Goal: Information Seeking & Learning: Check status

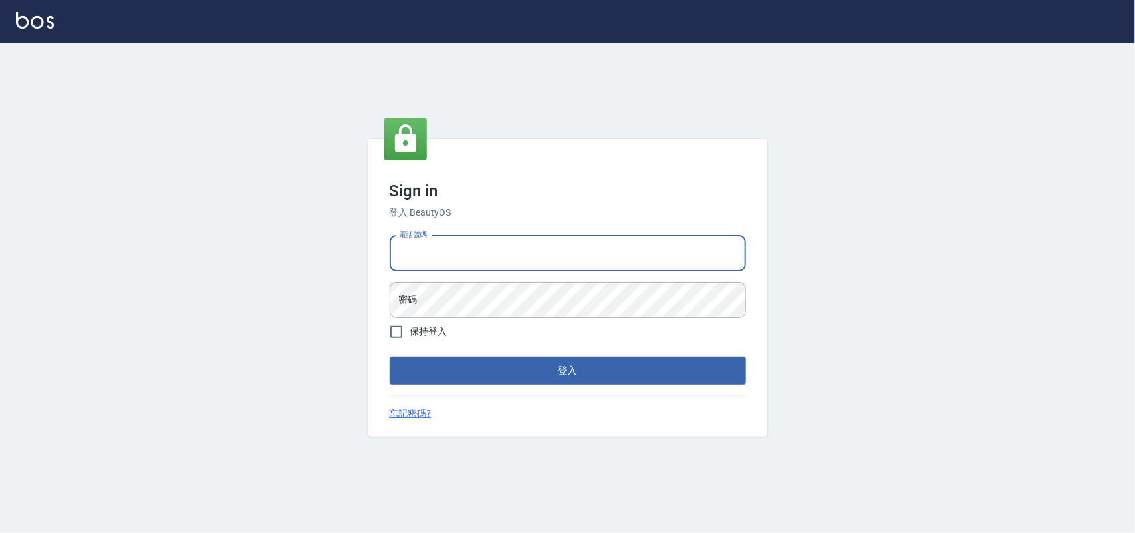
click at [545, 247] on input "電話號碼" at bounding box center [568, 253] width 356 height 36
type input "0985335300"
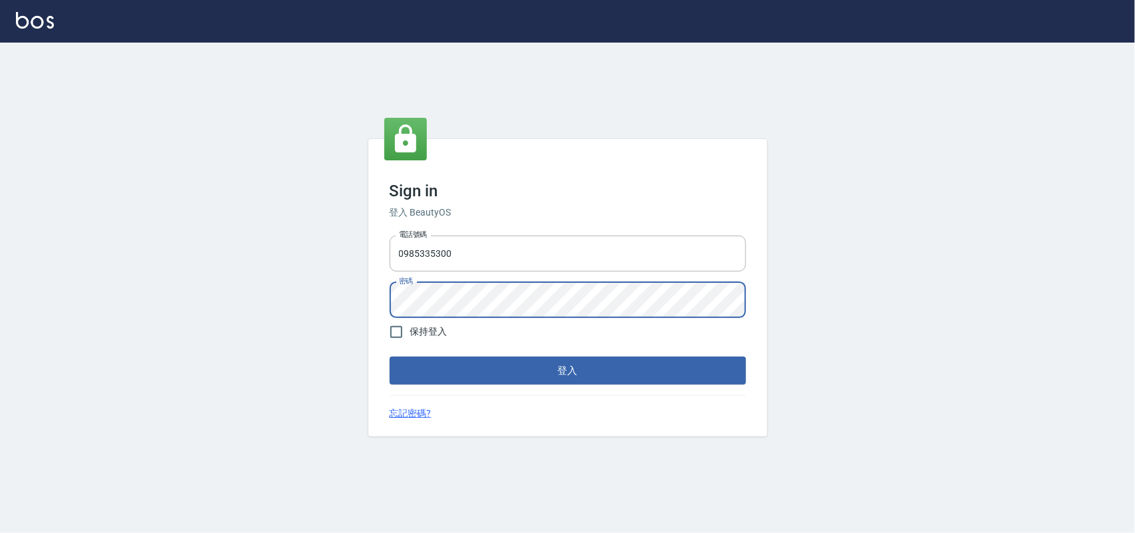
click at [390, 356] on button "登入" at bounding box center [568, 370] width 356 height 28
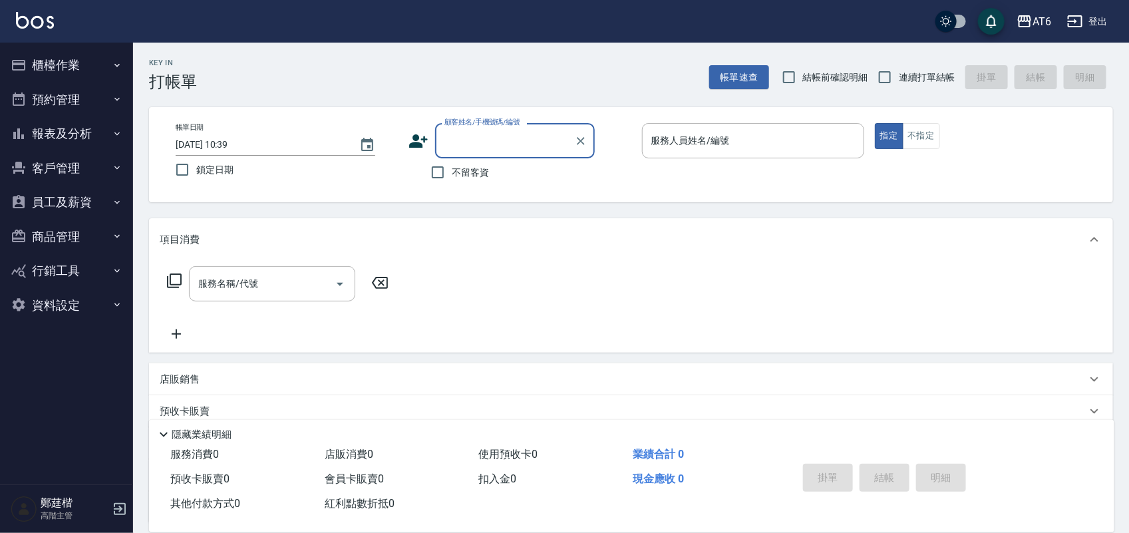
click at [87, 127] on button "報表及分析" at bounding box center [66, 133] width 122 height 35
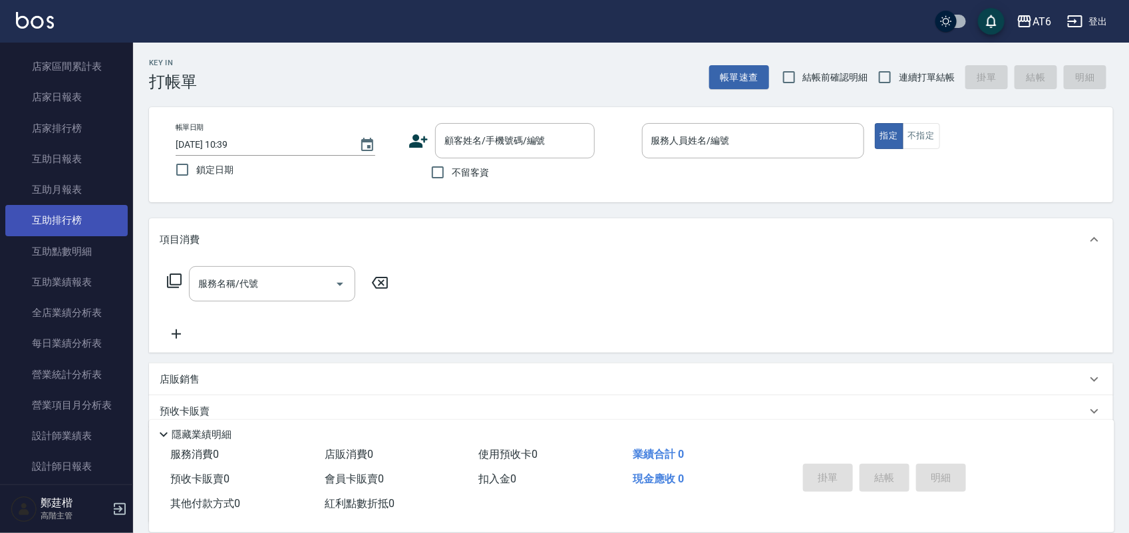
scroll to position [249, 0]
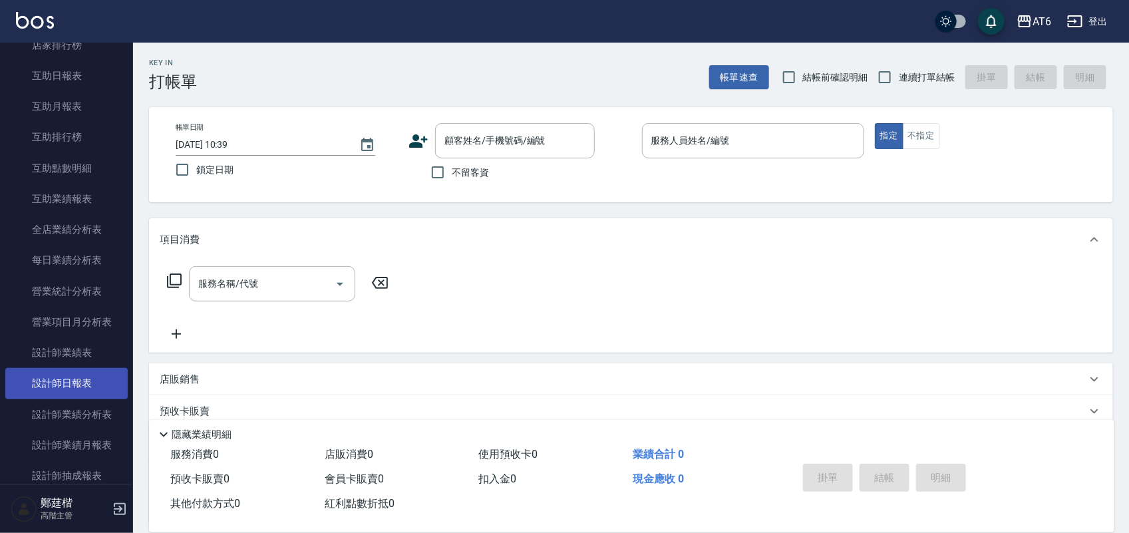
click at [88, 392] on link "設計師日報表" at bounding box center [66, 383] width 122 height 31
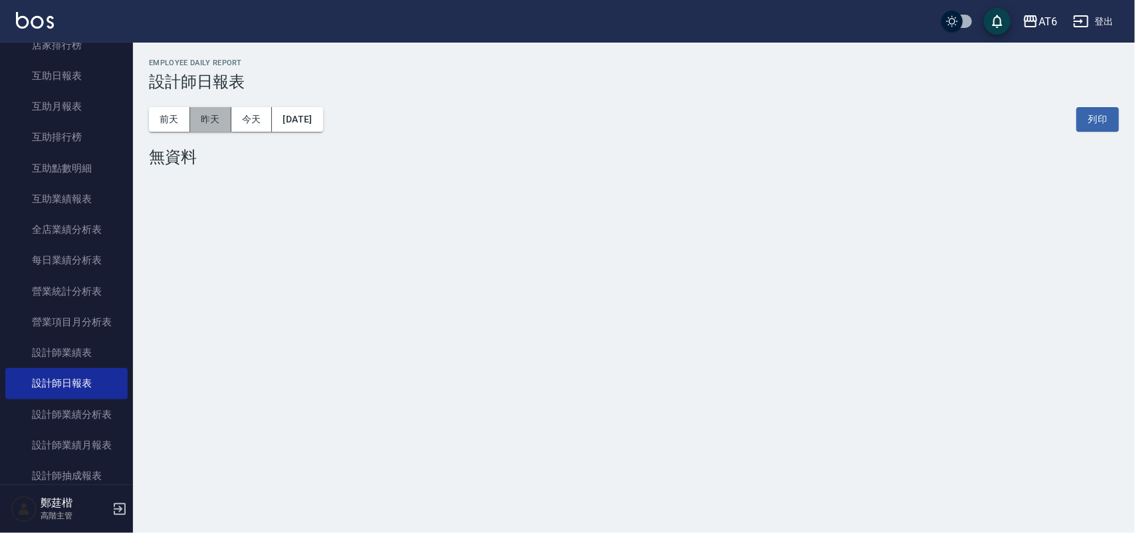
click at [223, 120] on button "昨天" at bounding box center [210, 119] width 41 height 25
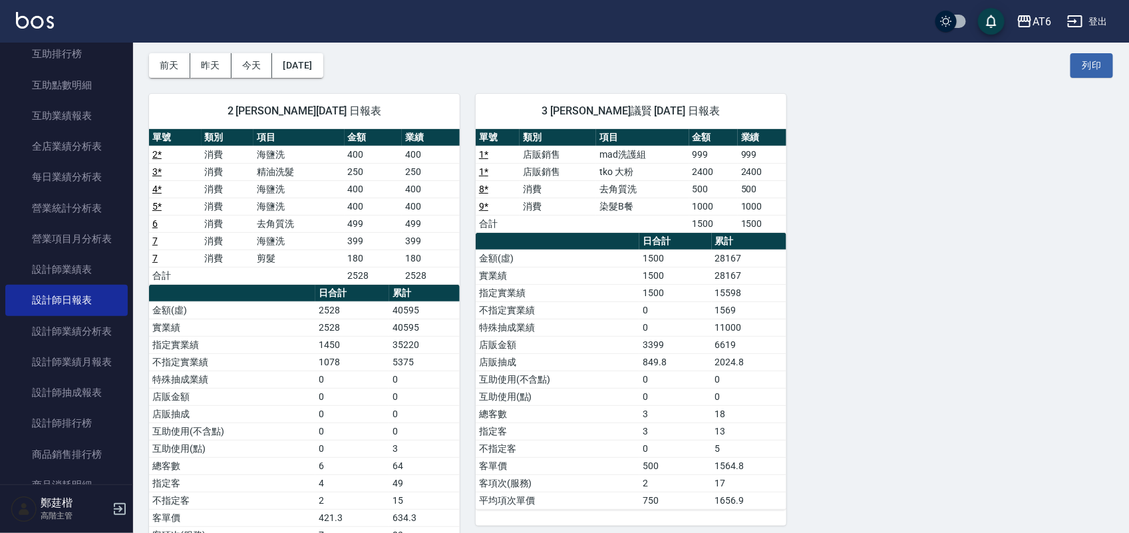
scroll to position [83, 0]
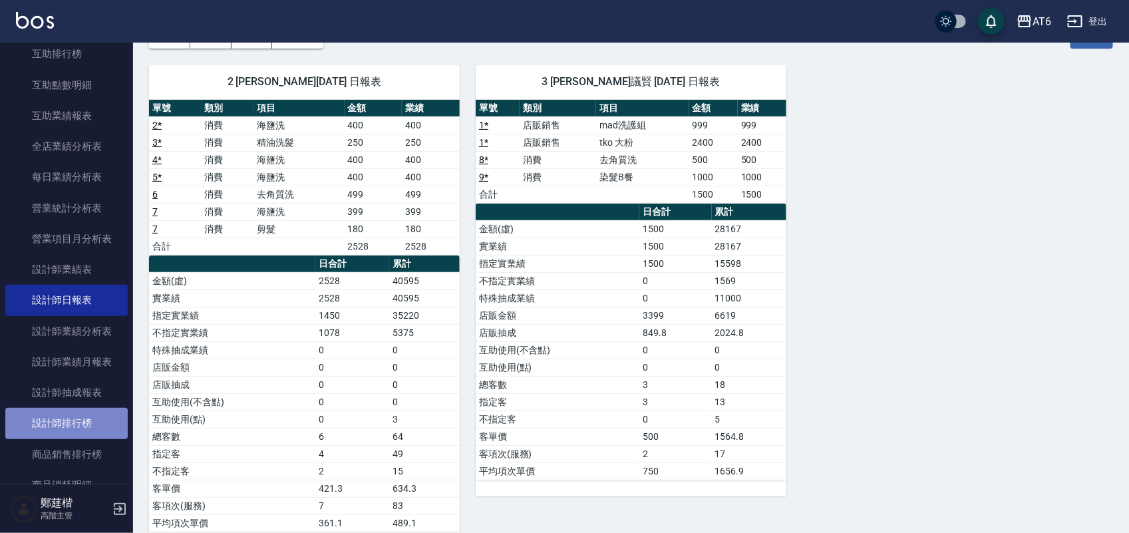
click at [98, 412] on link "設計師排行榜" at bounding box center [66, 423] width 122 height 31
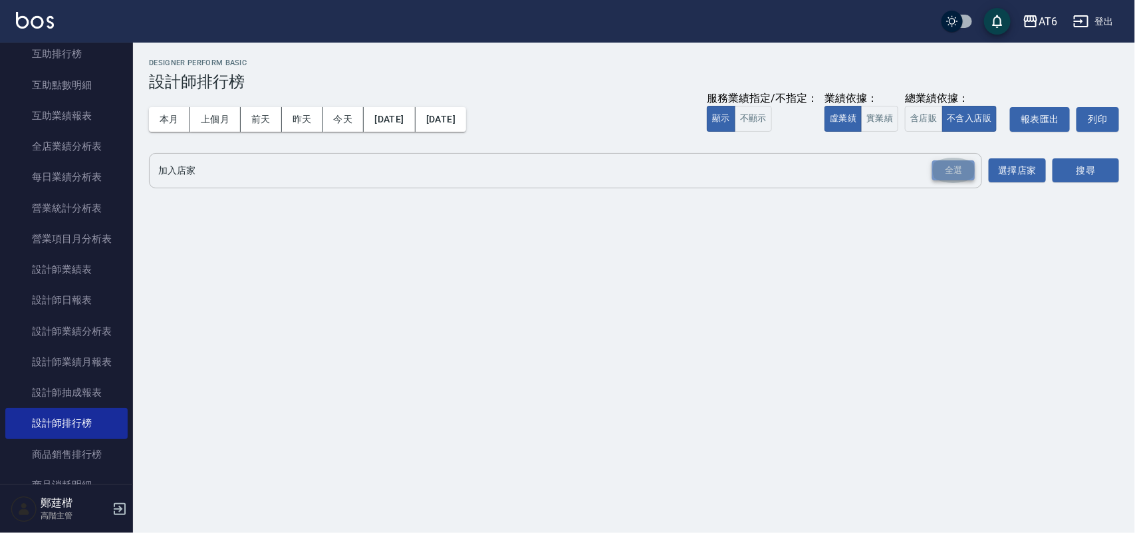
click at [952, 170] on div "全選" at bounding box center [953, 170] width 43 height 21
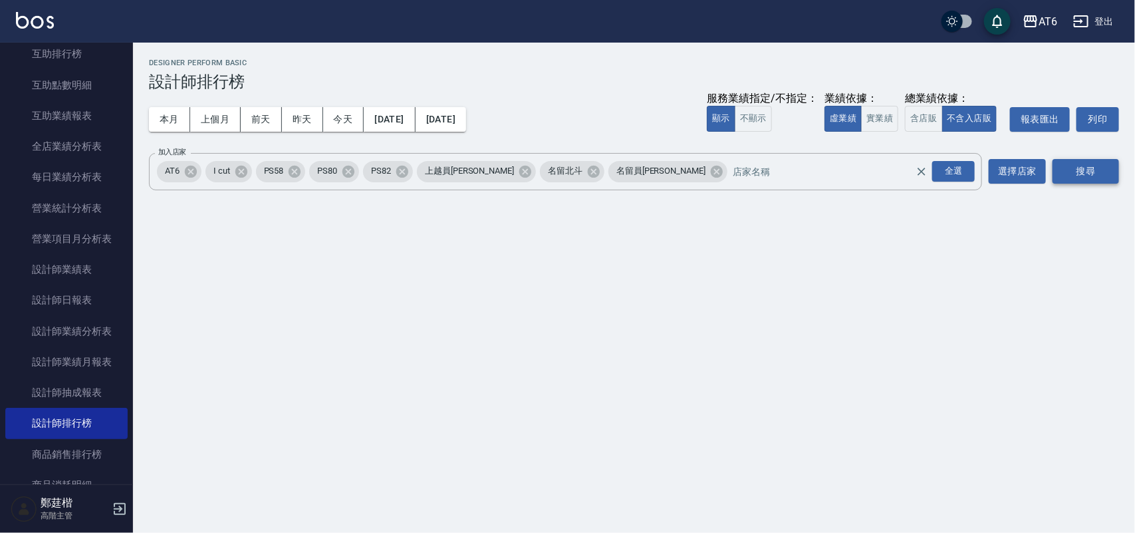
drag, startPoint x: 1083, startPoint y: 178, endPoint x: 1055, endPoint y: 164, distance: 31.5
click at [1083, 178] on button "搜尋" at bounding box center [1086, 171] width 67 height 25
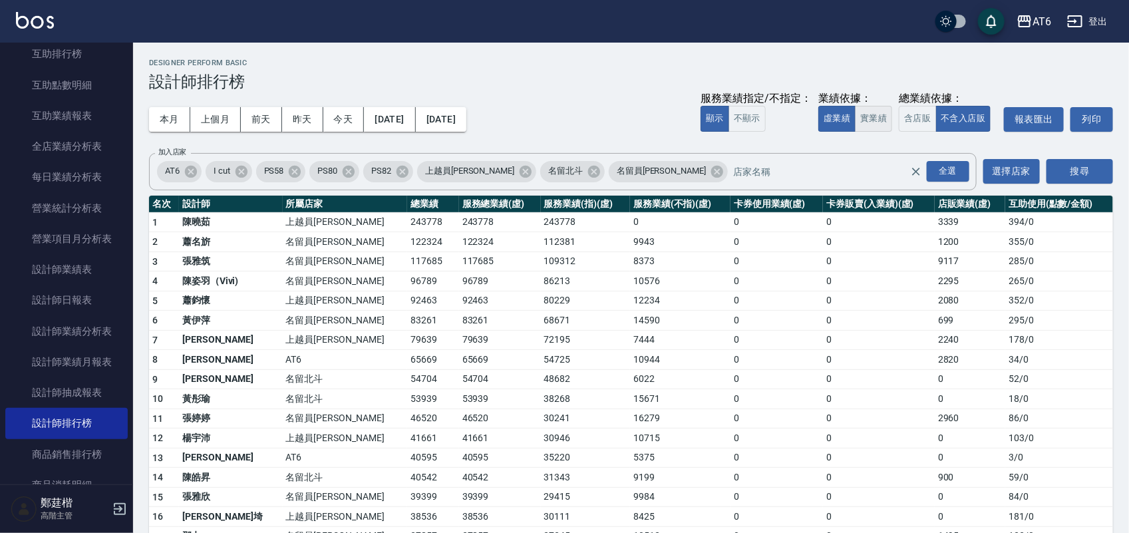
click at [877, 118] on button "實業績" at bounding box center [873, 119] width 37 height 26
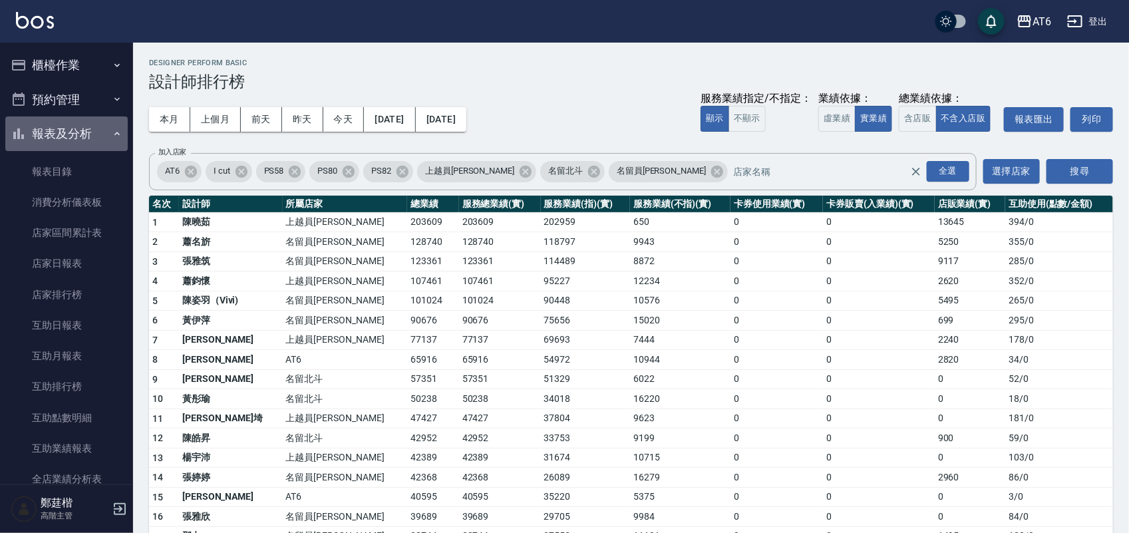
click at [68, 138] on button "報表及分析" at bounding box center [66, 133] width 122 height 35
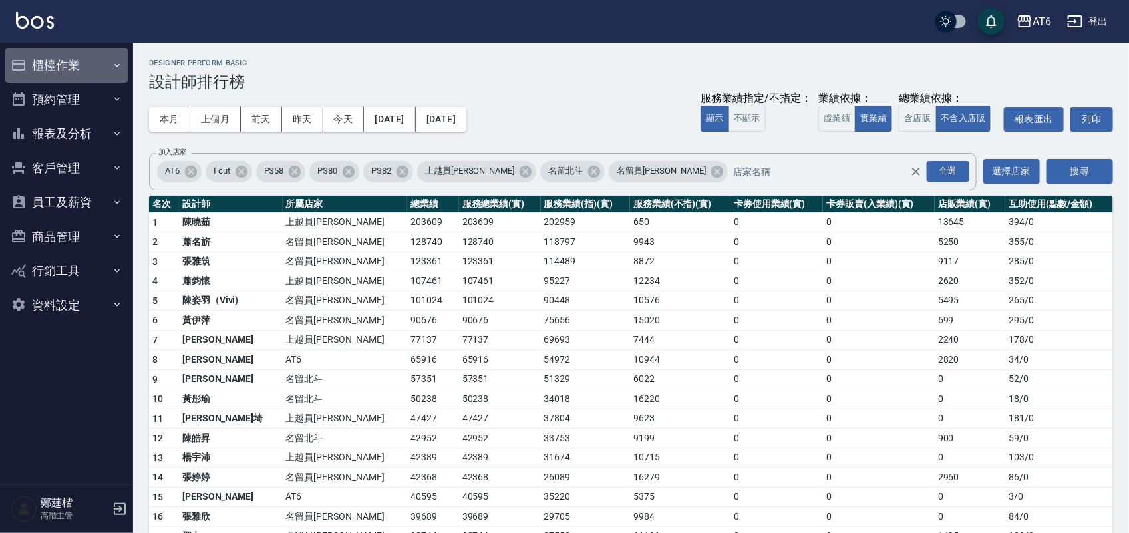
click at [71, 70] on button "櫃檯作業" at bounding box center [66, 65] width 122 height 35
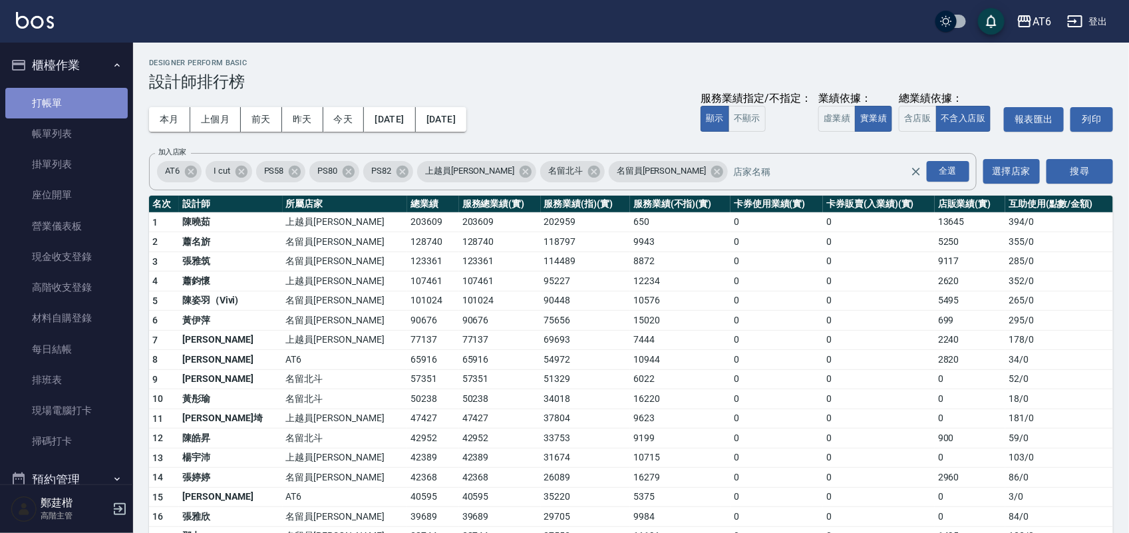
click at [72, 98] on link "打帳單" at bounding box center [66, 103] width 122 height 31
click at [74, 65] on button "櫃檯作業" at bounding box center [66, 65] width 122 height 35
